Goal: Go to known website: Go to known website

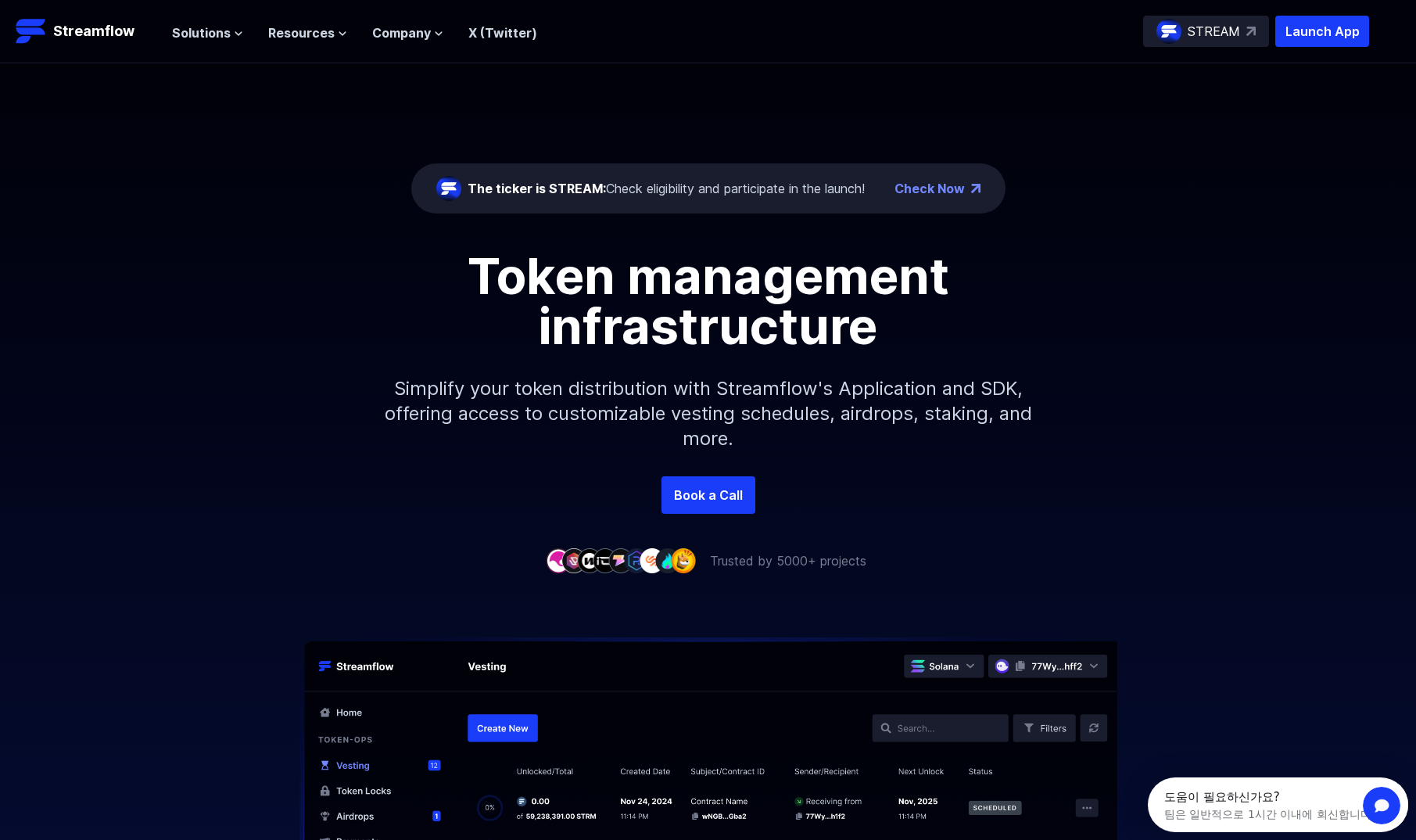
drag, startPoint x: 1199, startPoint y: 656, endPoint x: 1146, endPoint y: 224, distance: 435.2
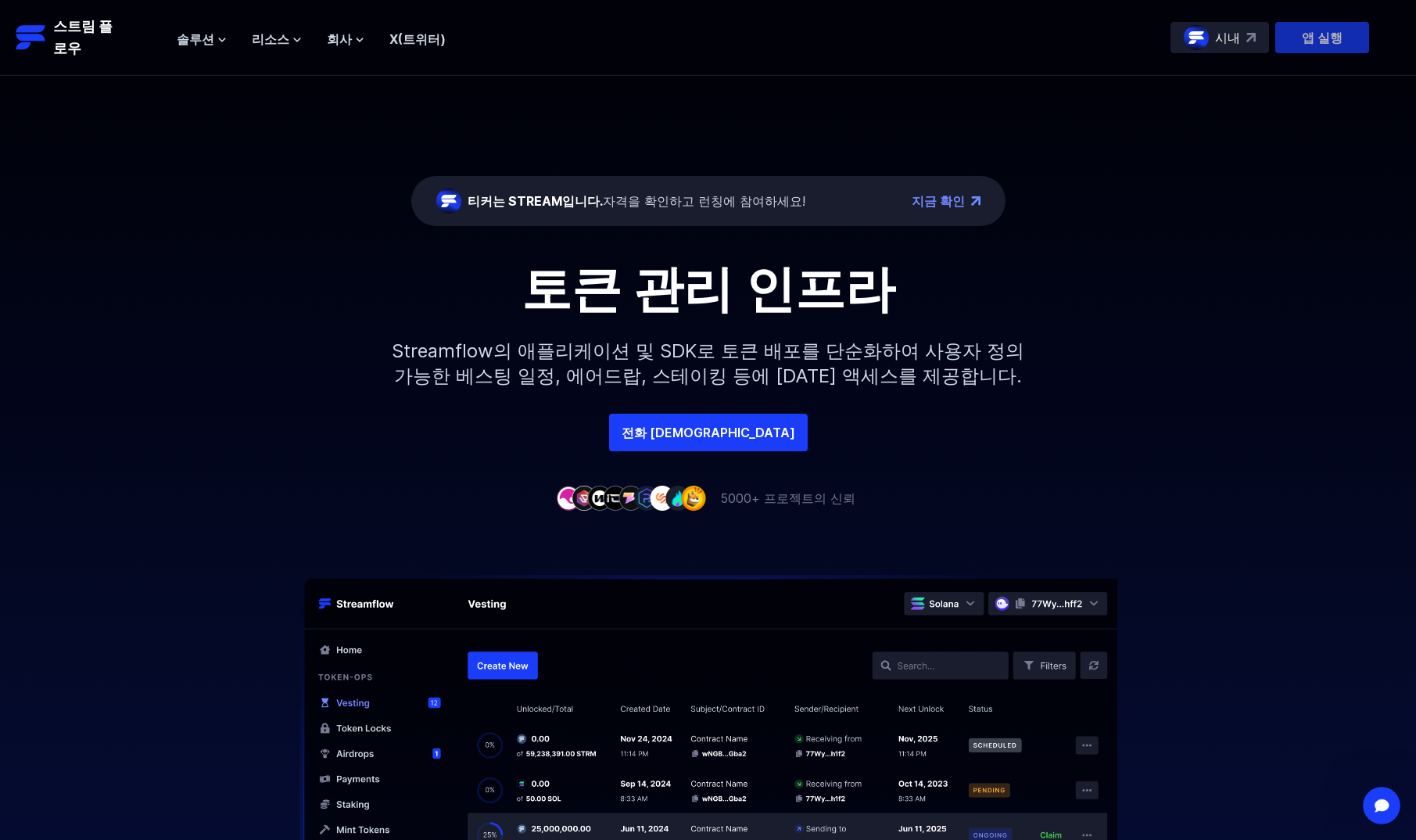
click at [1292, 41] on p "앱 실행" at bounding box center [1322, 37] width 94 height 31
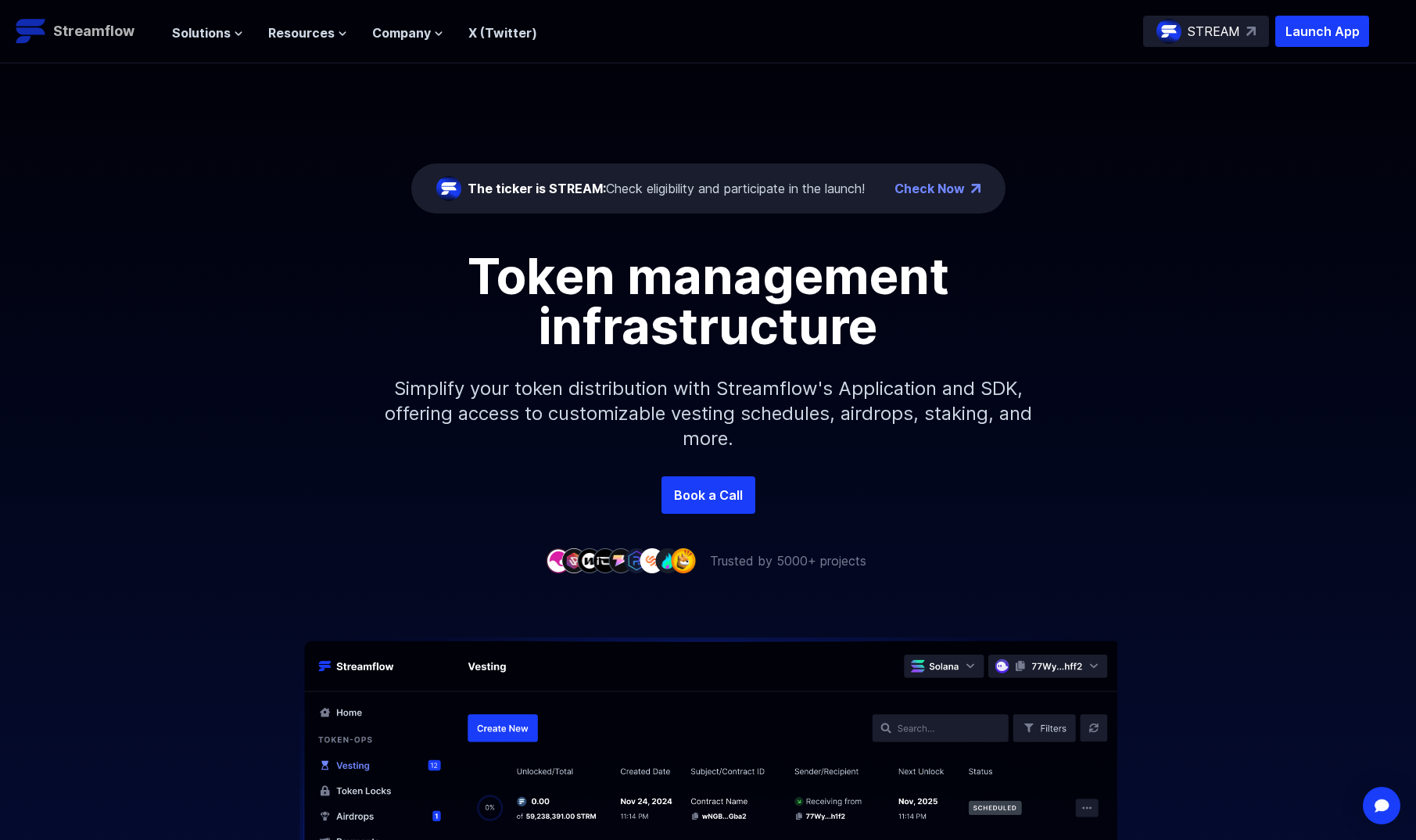
click at [104, 28] on p "Streamflow" at bounding box center [93, 31] width 82 height 21
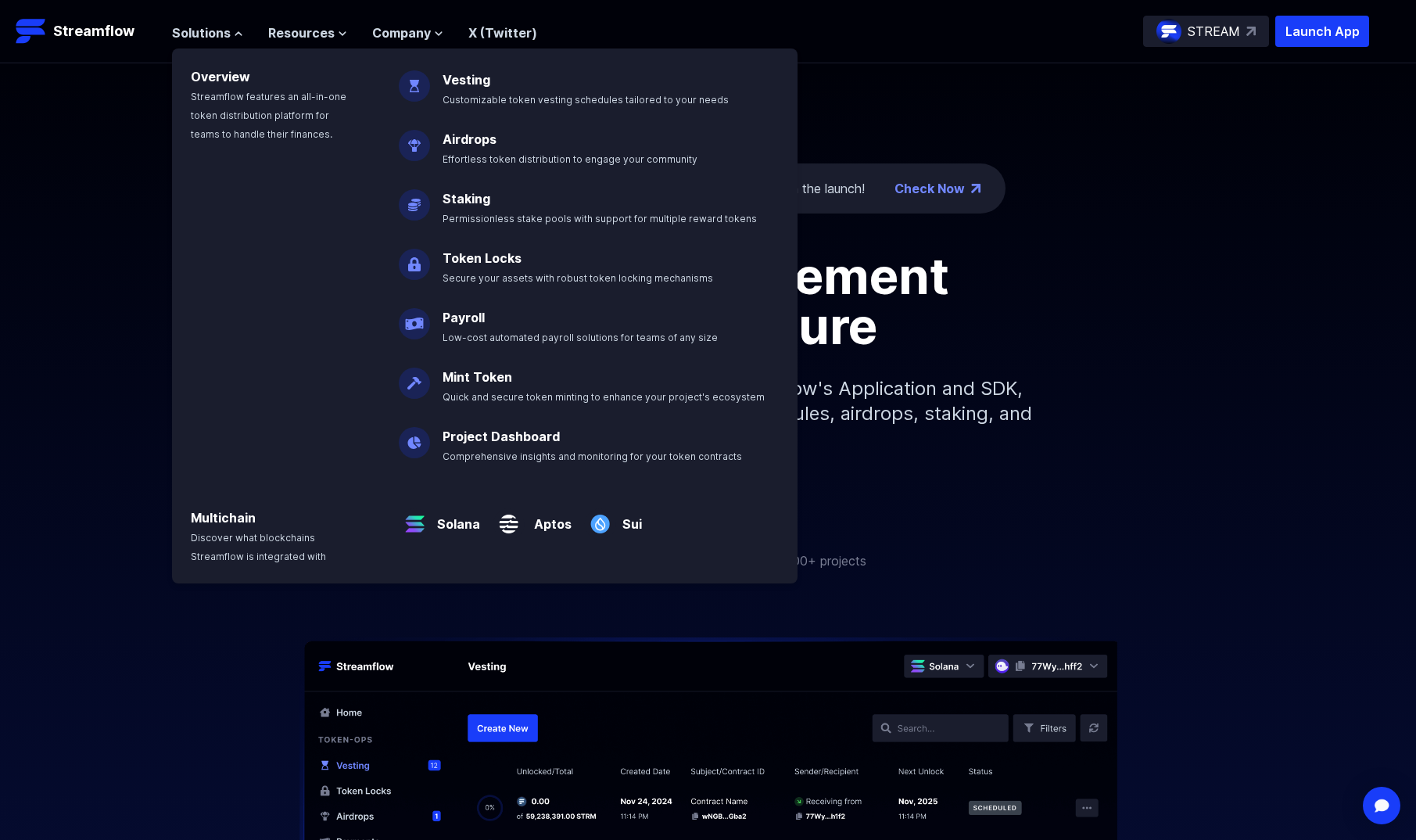
drag, startPoint x: 1121, startPoint y: 114, endPoint x: 1137, endPoint y: 105, distance: 18.4
click at [1122, 114] on div "The ticker is STREAM: Check eligibility and participate in the launch! Check No…" at bounding box center [708, 270] width 1416 height 413
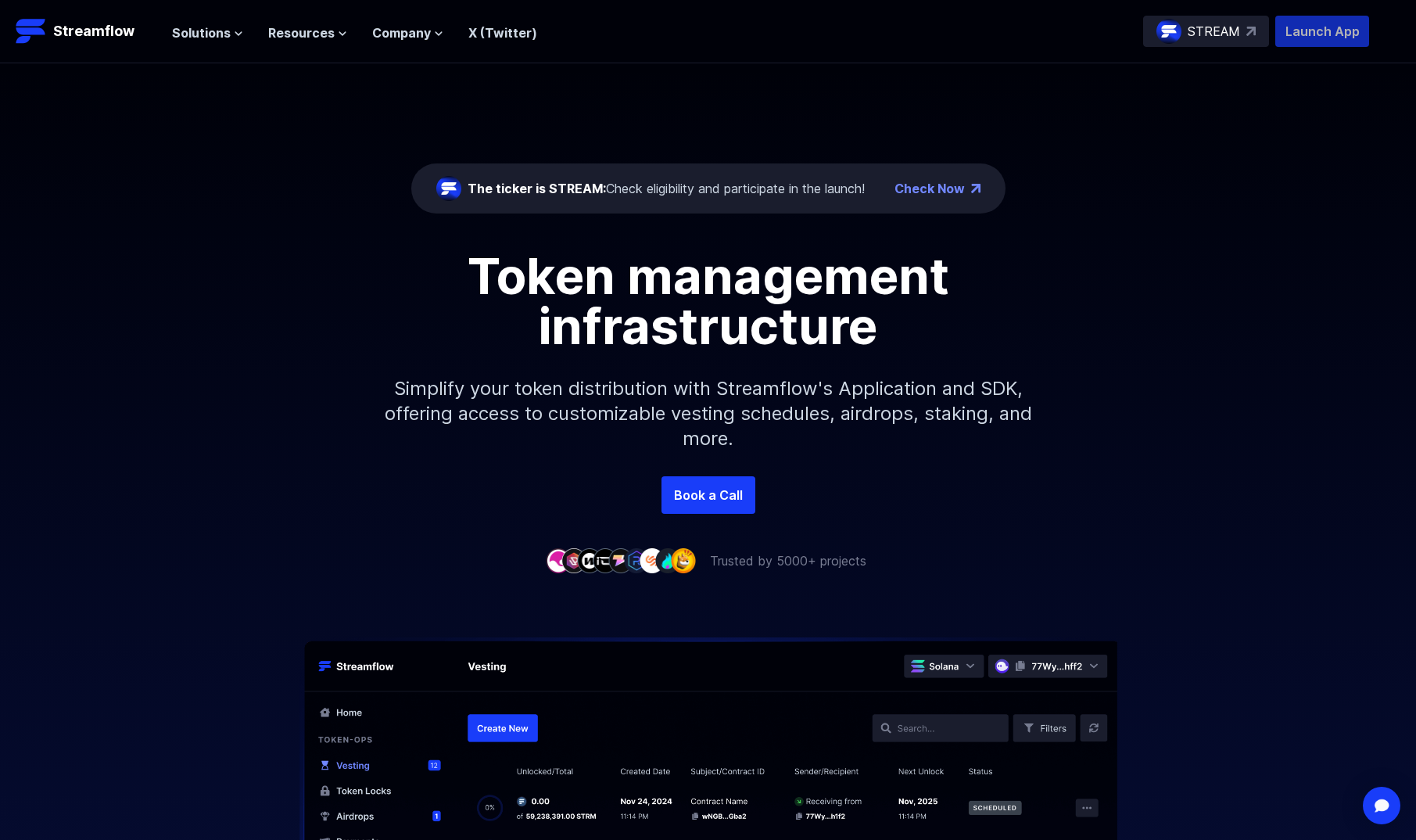
click at [1324, 34] on p "Launch App" at bounding box center [1322, 30] width 94 height 31
click at [1171, 320] on div "Token management infrastructure Simplify your token distribution with Streamflo…" at bounding box center [708, 363] width 1416 height 225
